Goal: Ask a question: Seek information or help from site administrators or community

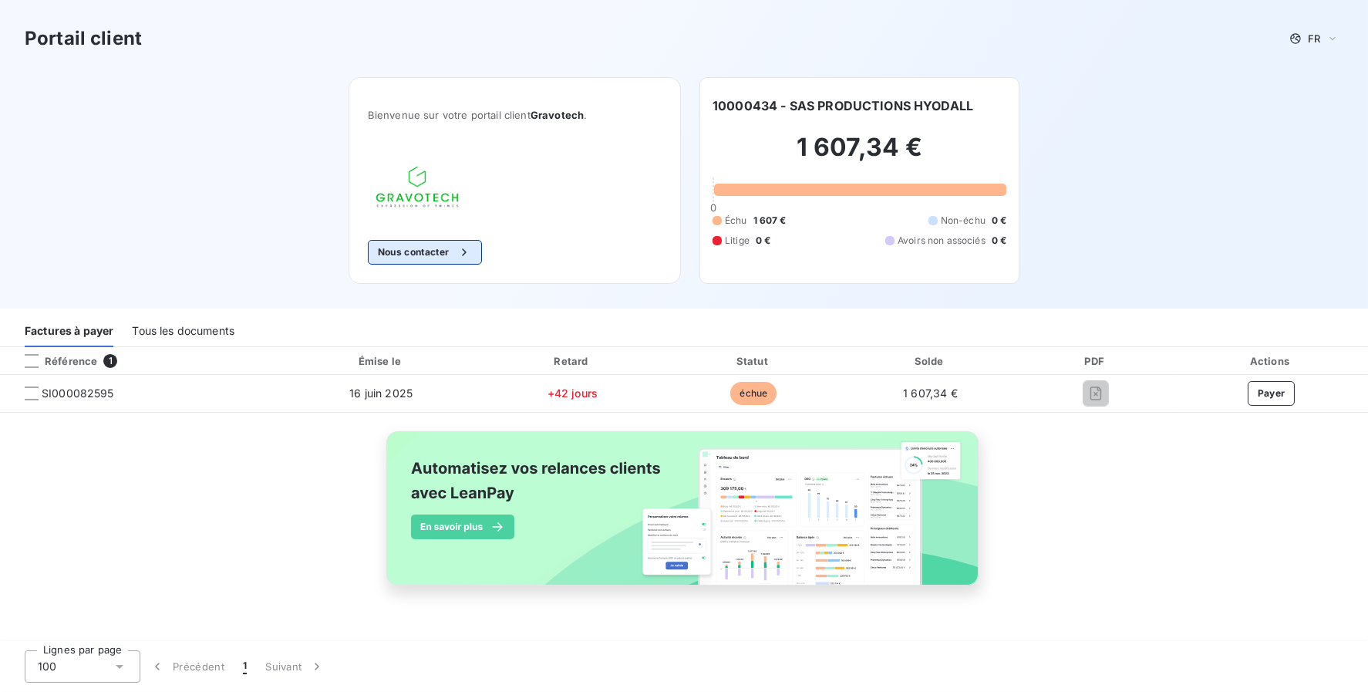
click at [440, 259] on button "Nous contacter" at bounding box center [425, 252] width 114 height 25
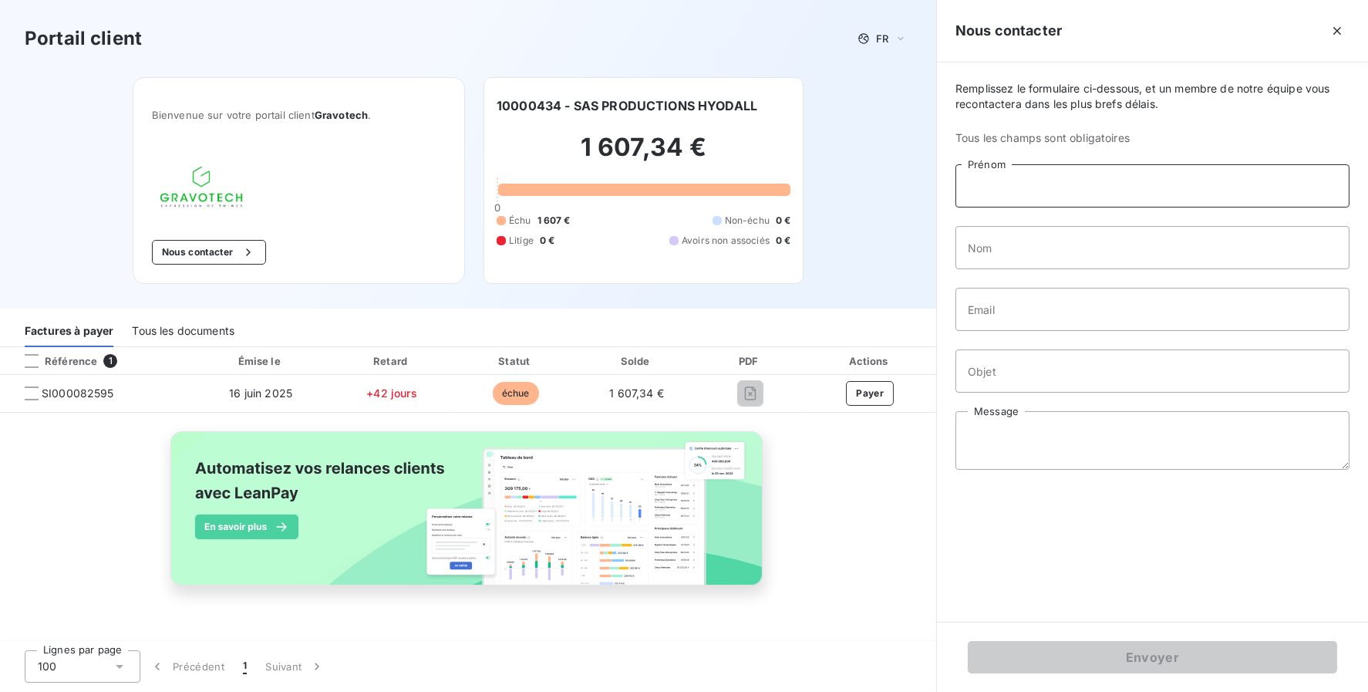
click at [1027, 193] on input "Prénom" at bounding box center [1153, 185] width 394 height 43
type input "[PERSON_NAME]"
type input "gransart"
type input "[EMAIL_ADDRESS][DOMAIN_NAME]"
click at [995, 370] on input "Objet" at bounding box center [1153, 370] width 394 height 43
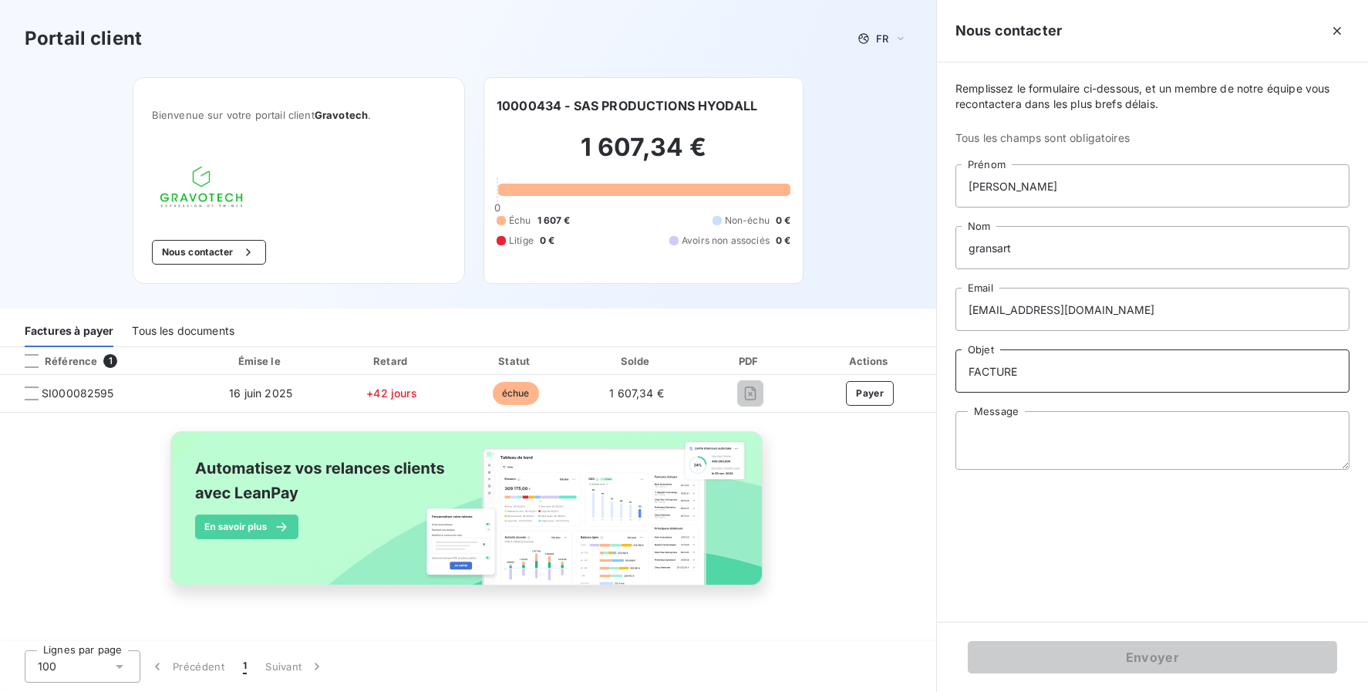
type input "FACTURE"
click at [988, 423] on textarea "Message" at bounding box center [1153, 440] width 394 height 59
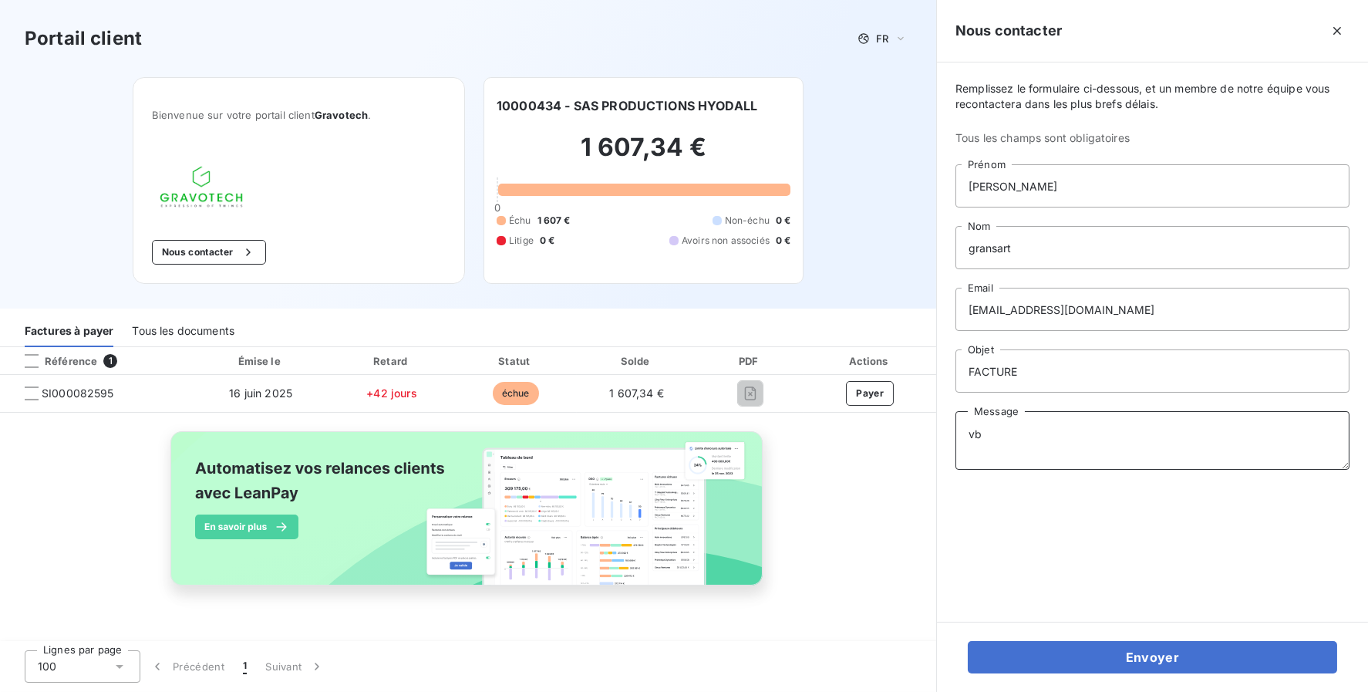
type textarea "v"
click at [1239, 450] on textarea "bONJOUR Je n'ai pas cette facture pouvez vous me l 'envoyer" at bounding box center [1153, 440] width 394 height 59
type textarea "bONJOUR Je n'ai pas cette facture pouvez vous me l 'envoyer"
click at [1171, 564] on div "Remplissez le formulaire ci-dessous, et un membre de notre équipe vous recontac…" at bounding box center [1152, 341] width 431 height 559
click at [1331, 35] on icon "button" at bounding box center [1337, 30] width 15 height 15
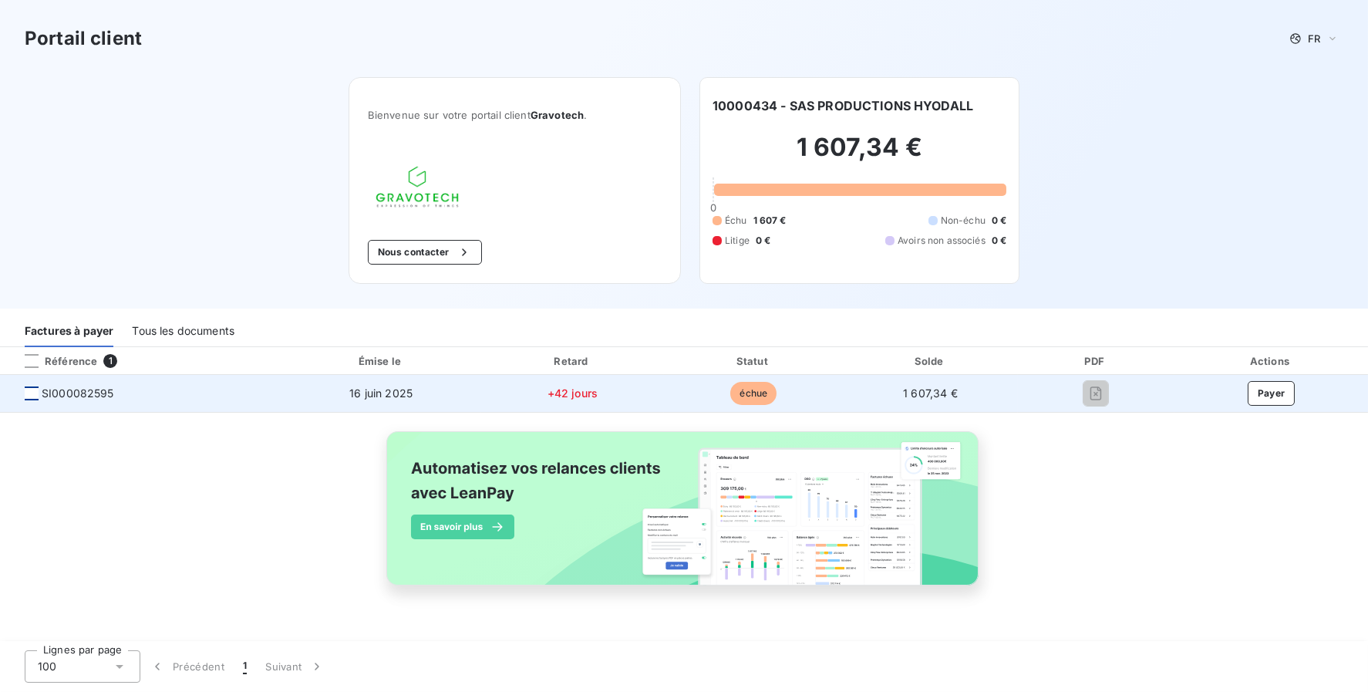
click at [33, 395] on div at bounding box center [32, 393] width 14 height 14
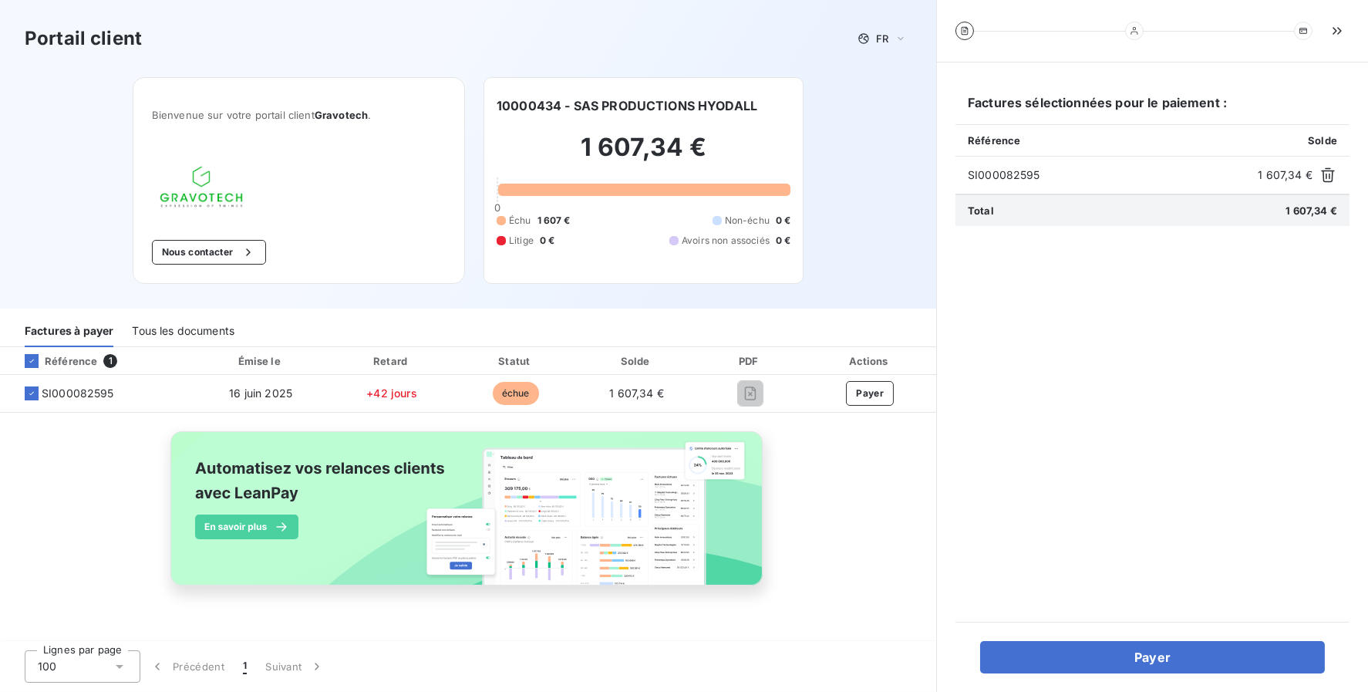
click at [404, 62] on div "Portail client FR" at bounding box center [468, 38] width 936 height 77
